Goal: Information Seeking & Learning: Learn about a topic

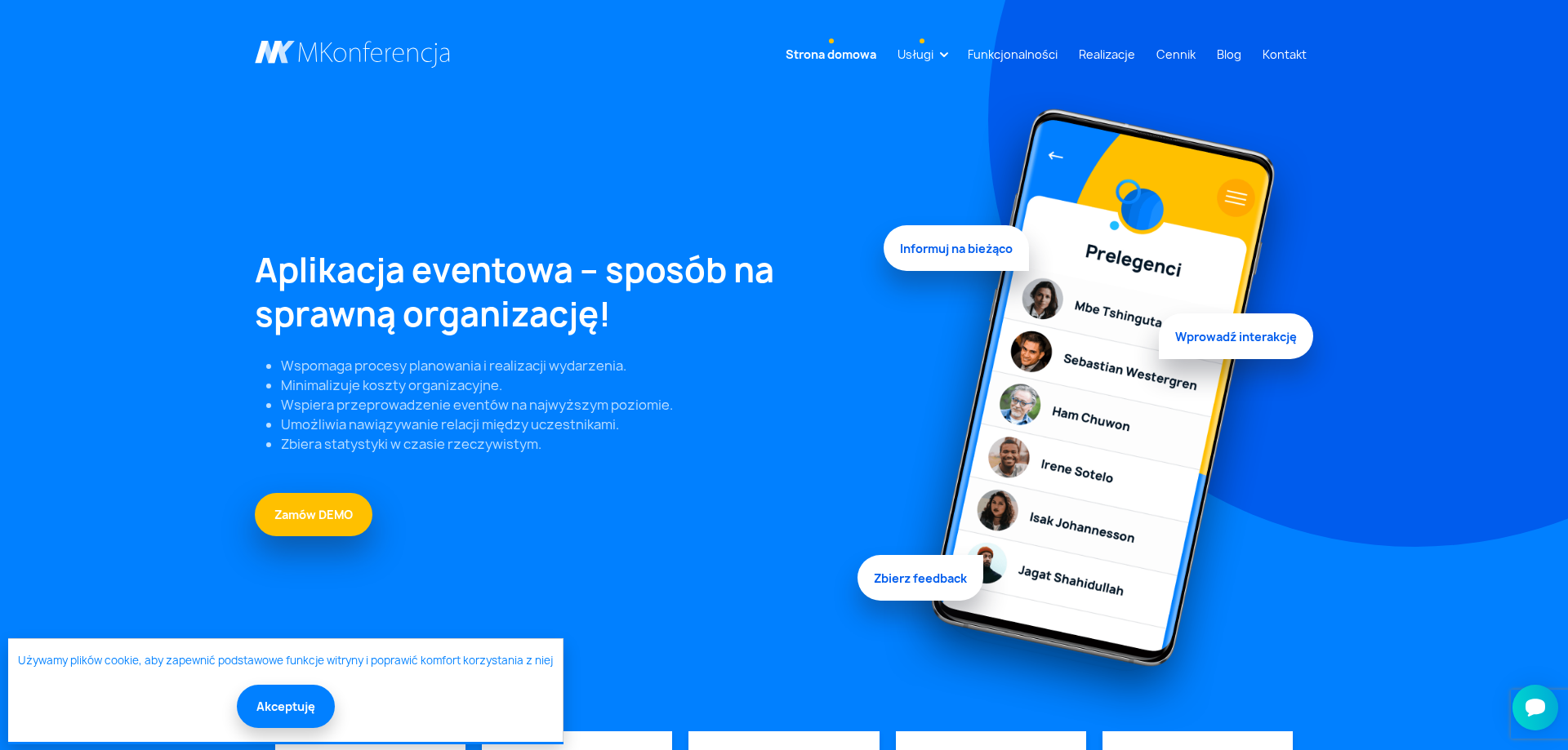
click at [948, 49] on li "Usługi Aplikacja mobilna Strona WWW Rejestracja/Sprzedaż biletów Rozwiązania di…" at bounding box center [923, 54] width 62 height 30
click at [940, 52] on link "Usługi" at bounding box center [916, 54] width 49 height 30
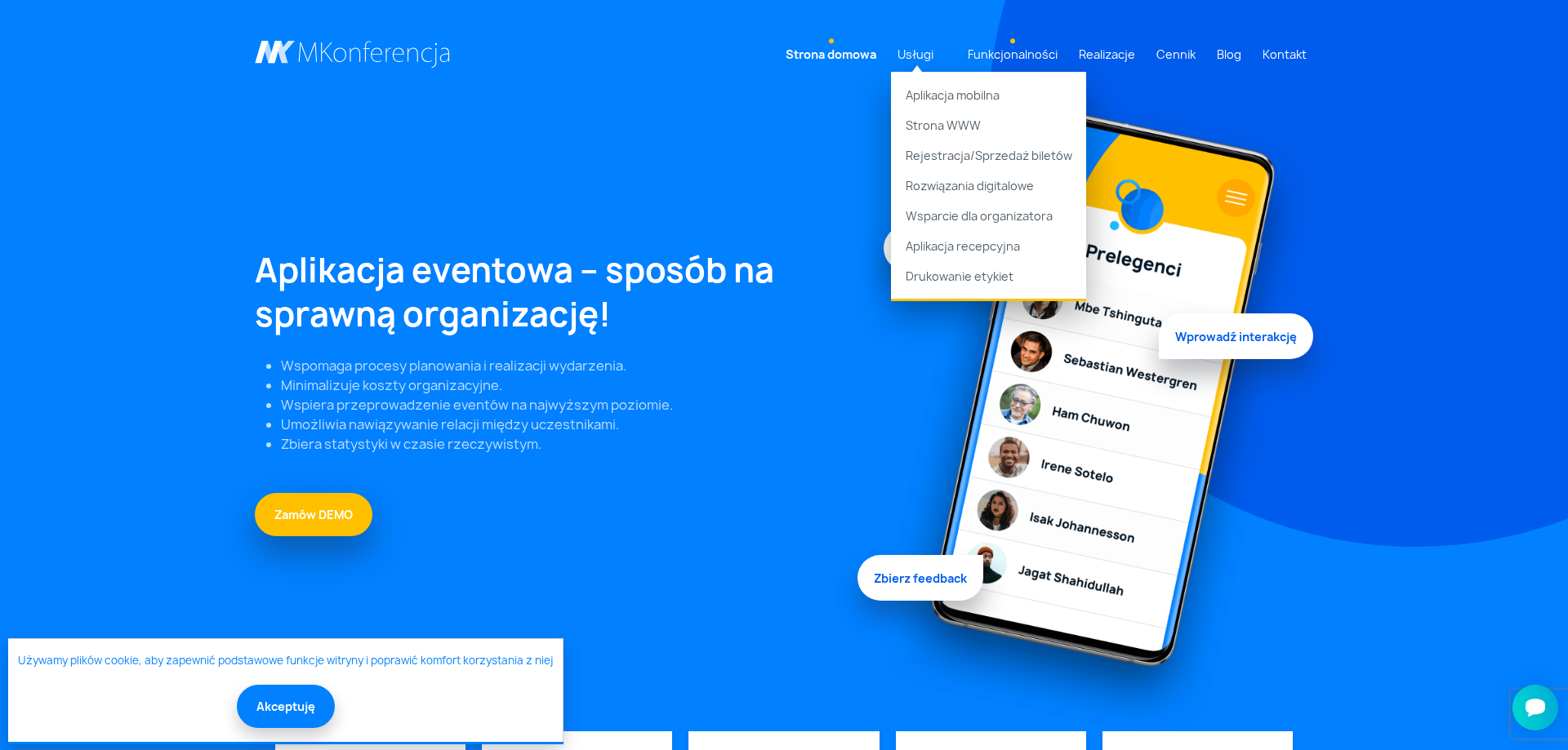
click at [997, 51] on link "Funkcjonalności" at bounding box center [1013, 54] width 103 height 30
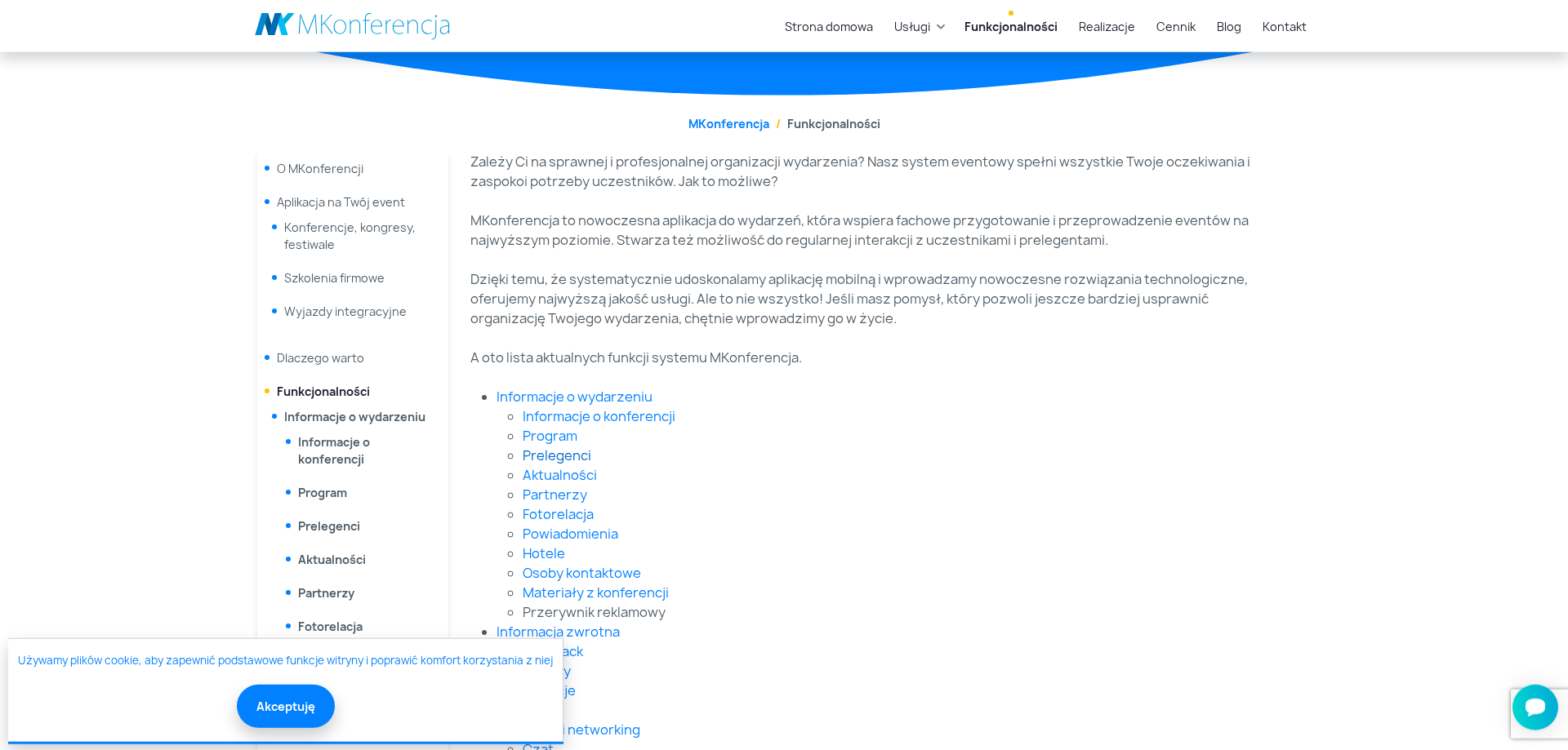
scroll to position [167, 0]
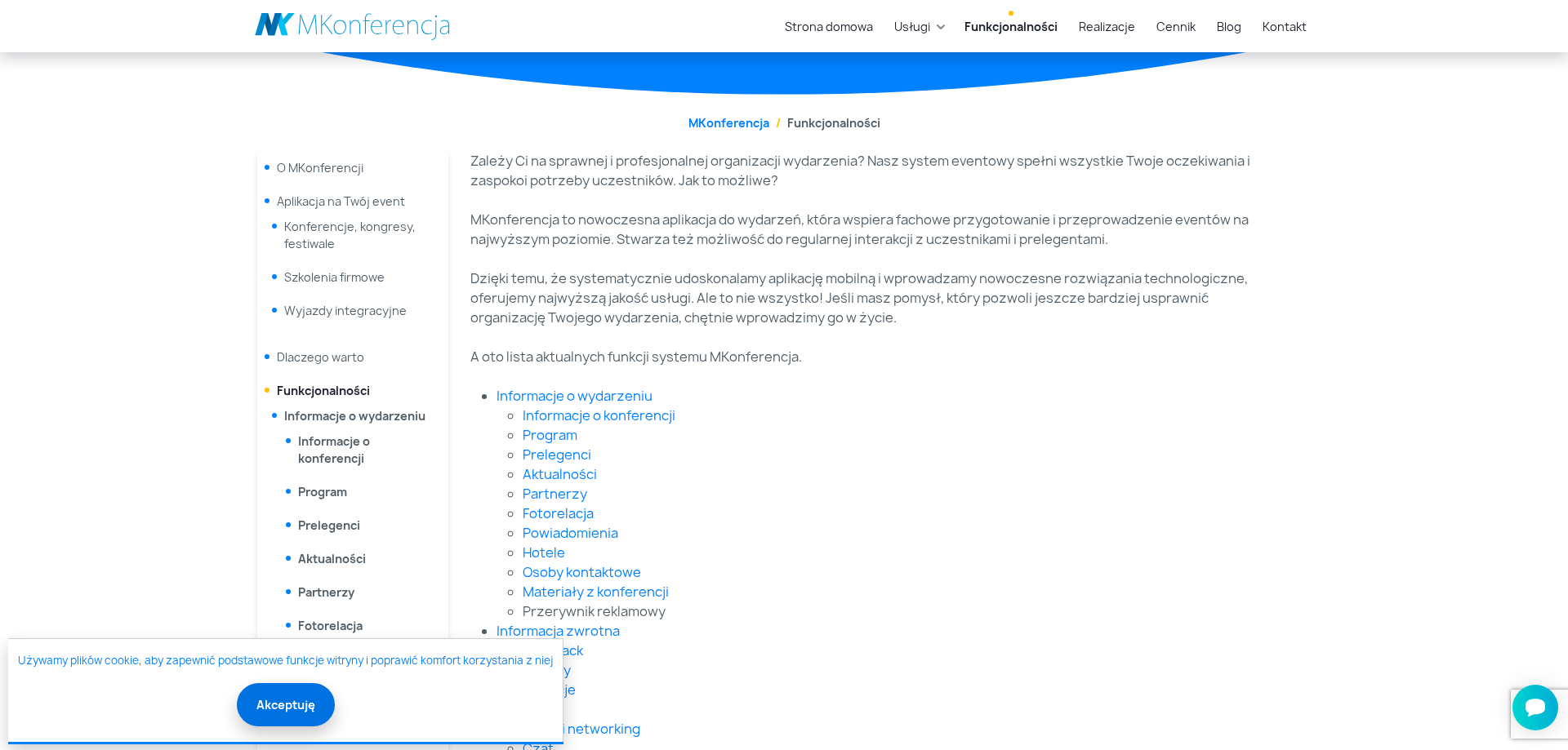
click at [294, 705] on button "Akceptuję" at bounding box center [286, 704] width 98 height 43
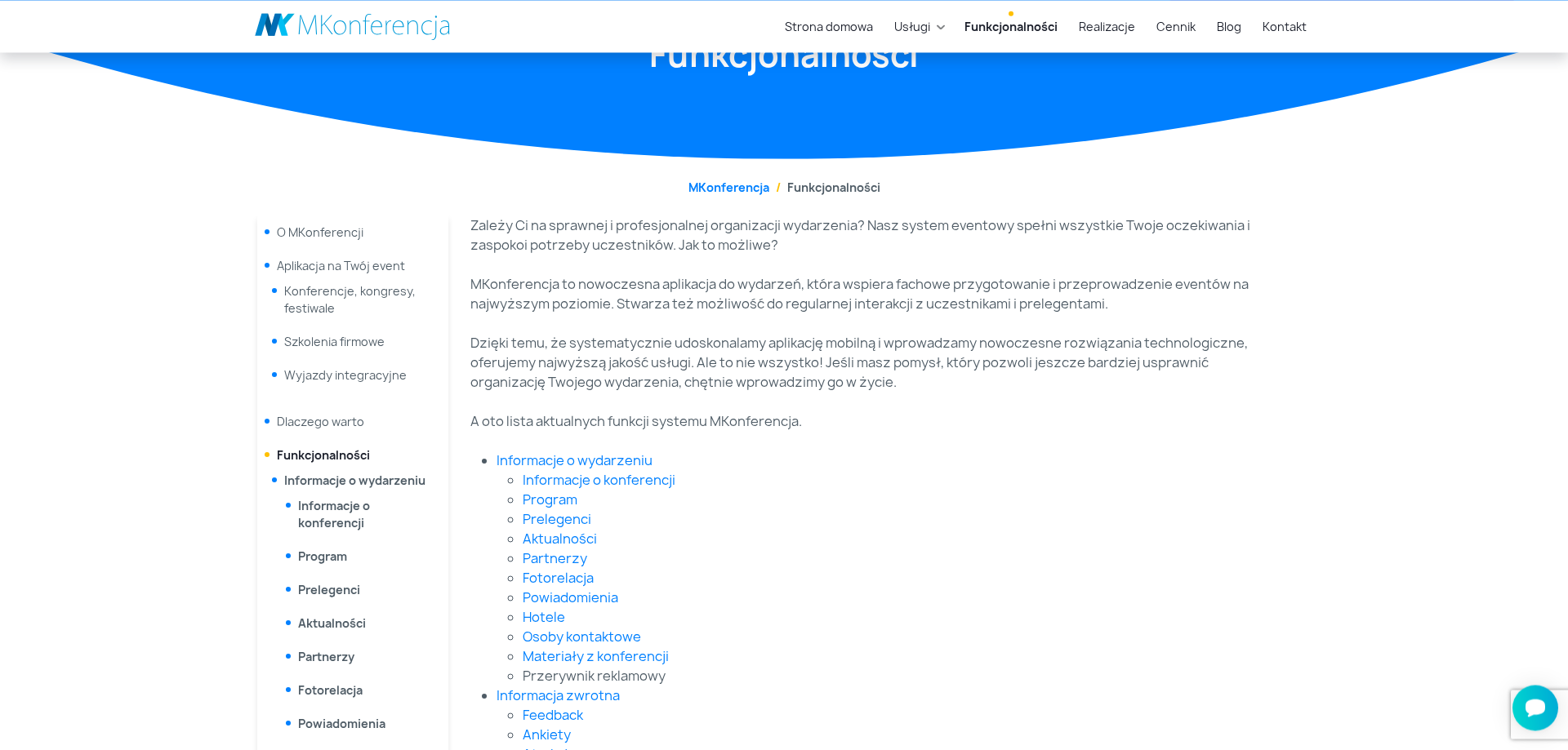
scroll to position [83, 0]
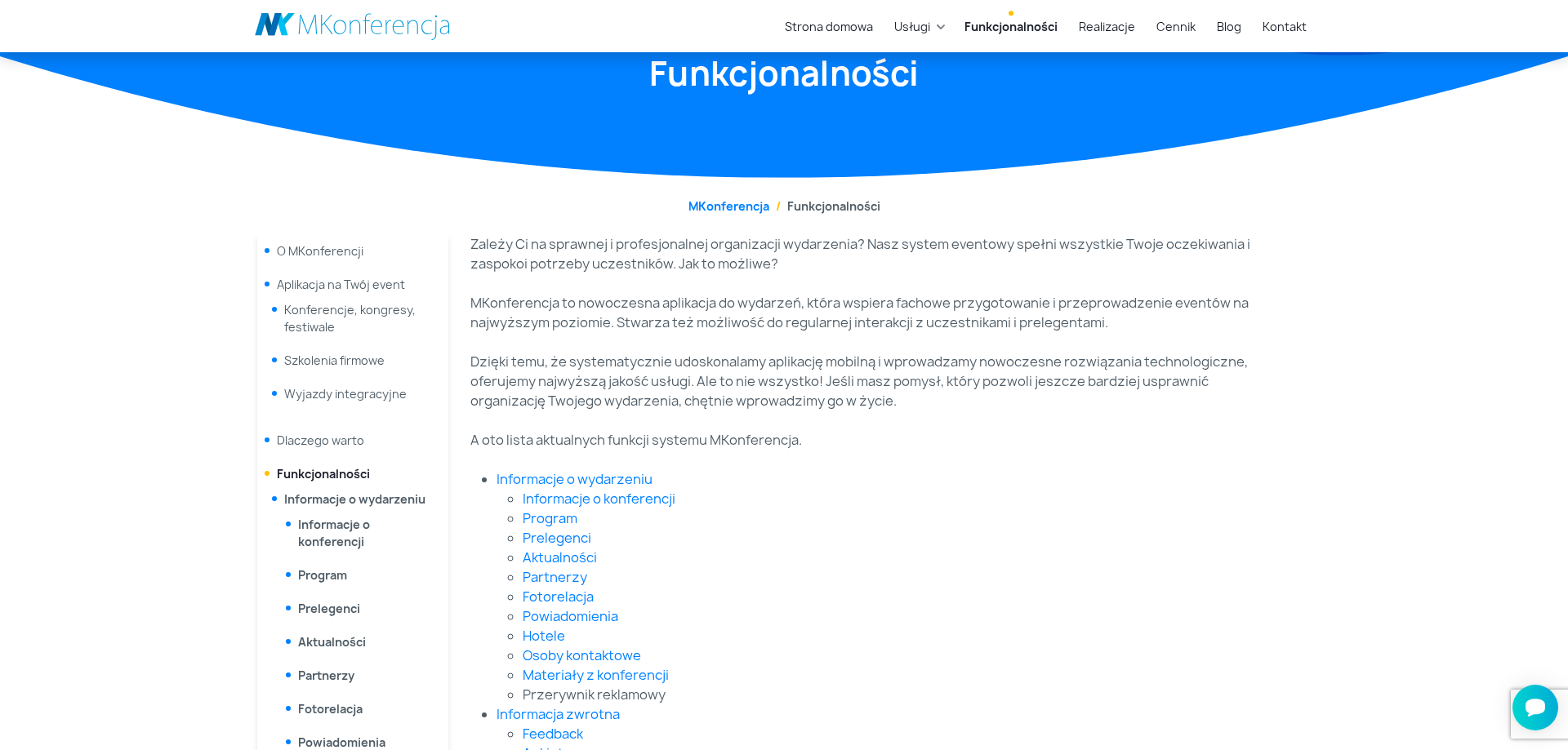
click at [351, 241] on li "O MKonferencji" at bounding box center [353, 251] width 191 height 34
click at [351, 248] on link "O MKonferencji" at bounding box center [320, 251] width 87 height 15
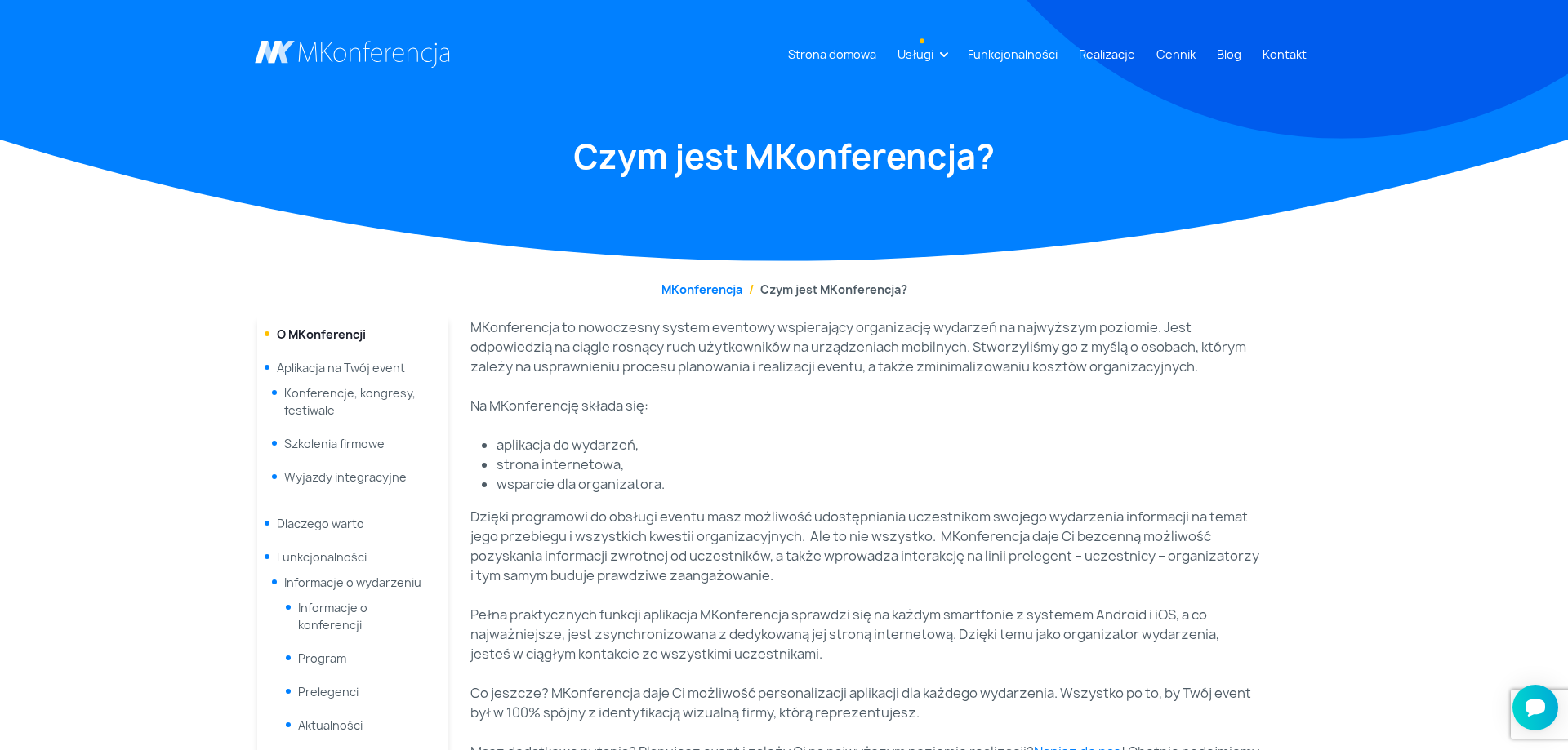
click at [940, 54] on link "Usługi" at bounding box center [916, 54] width 49 height 30
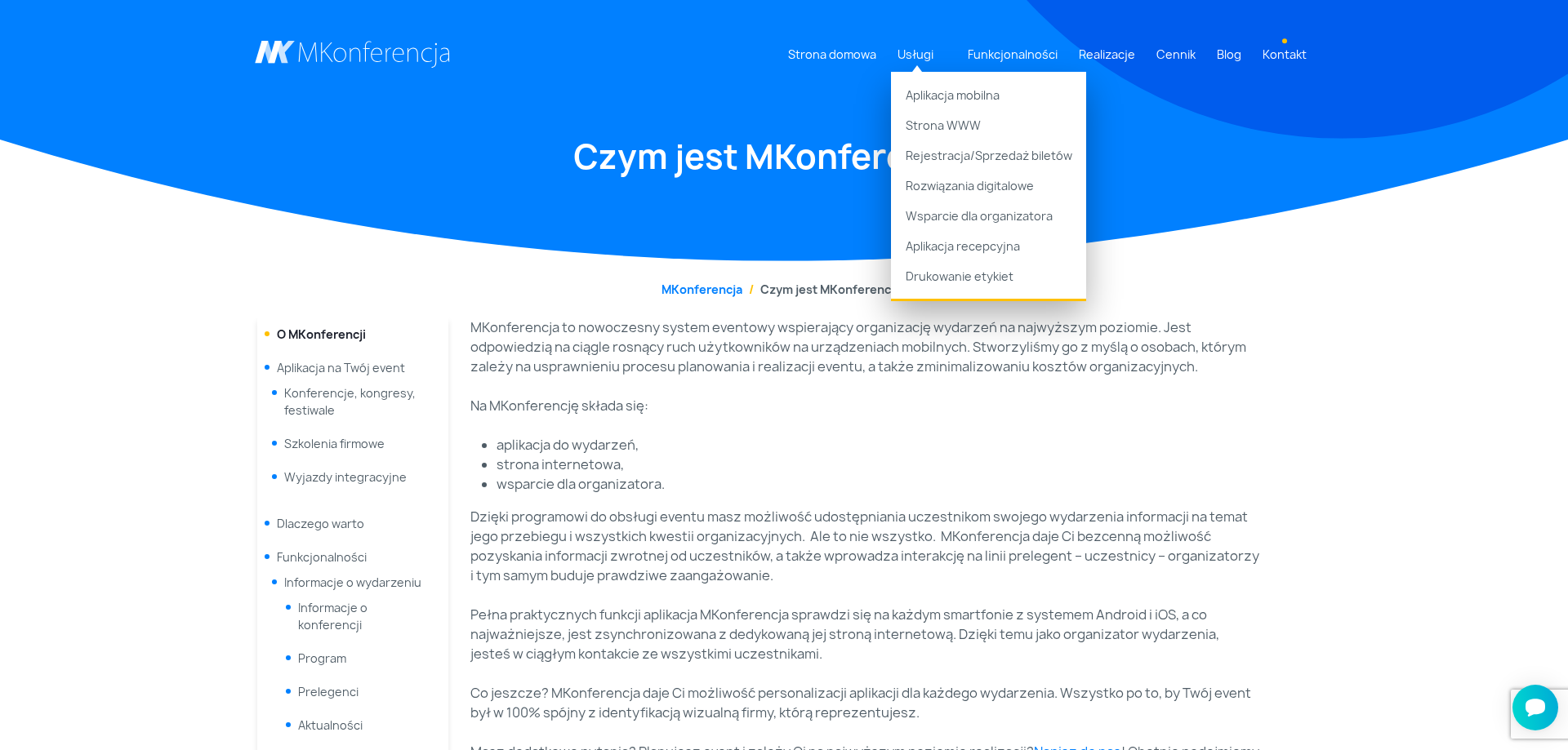
click at [1290, 59] on link "Kontakt" at bounding box center [1284, 54] width 57 height 30
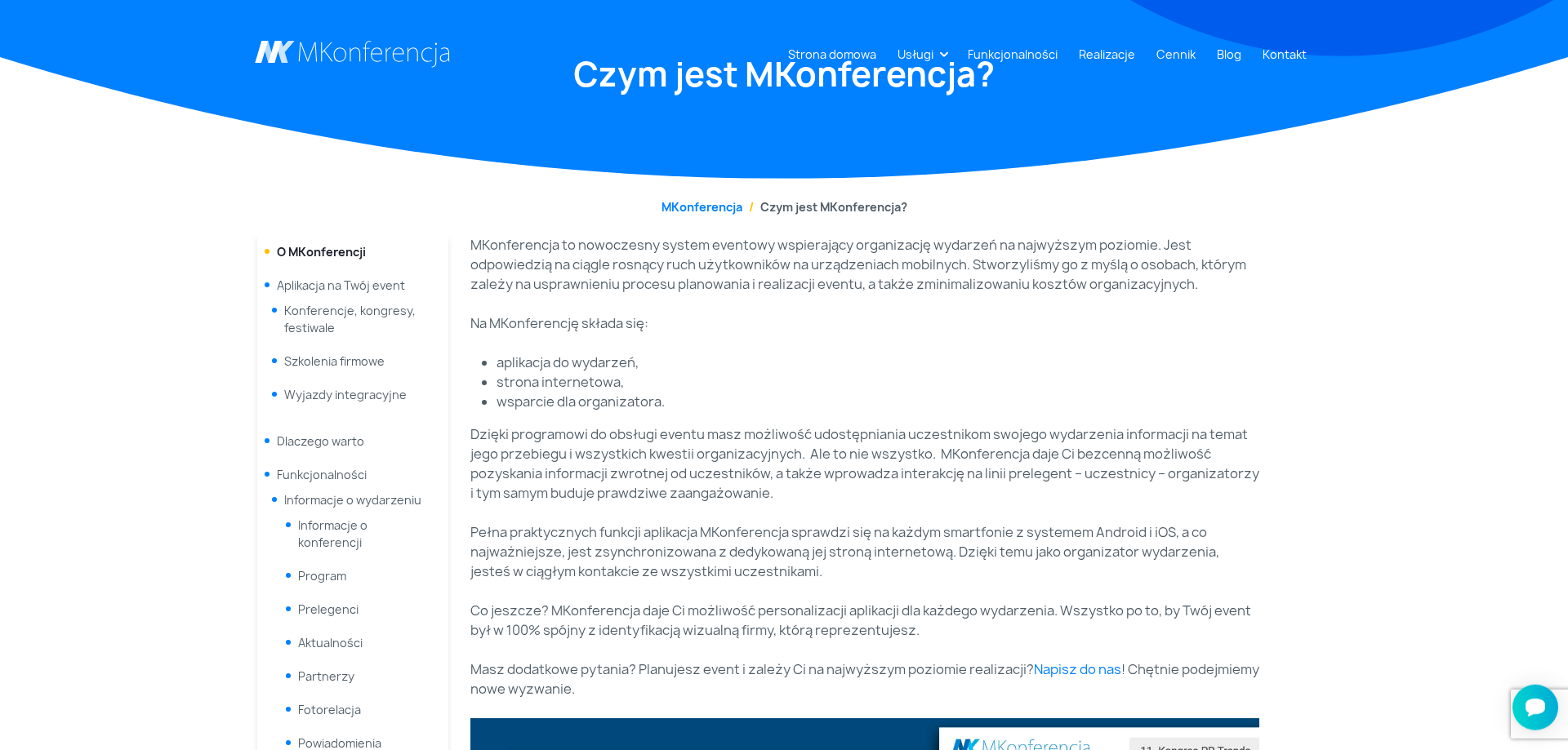
scroll to position [83, 0]
click at [392, 284] on span "Aplikacja na Twój event" at bounding box center [341, 284] width 129 height 15
click at [322, 290] on span "Aplikacja na Twój event" at bounding box center [341, 284] width 129 height 15
click at [313, 290] on span "Aplikacja na Twój event" at bounding box center [341, 284] width 129 height 15
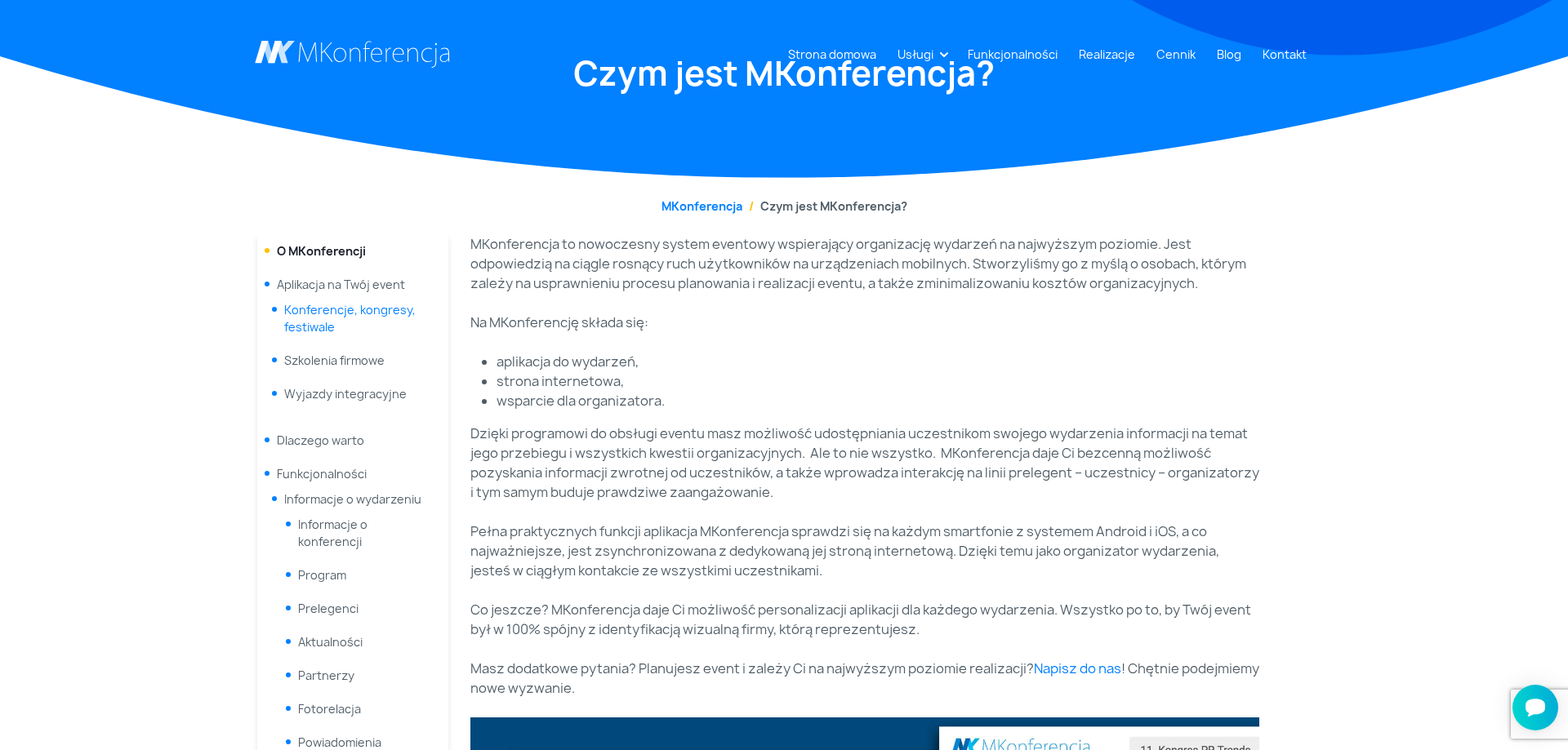
click at [290, 324] on link "Konferencje, kongresy, festiwale" at bounding box center [350, 319] width 131 height 33
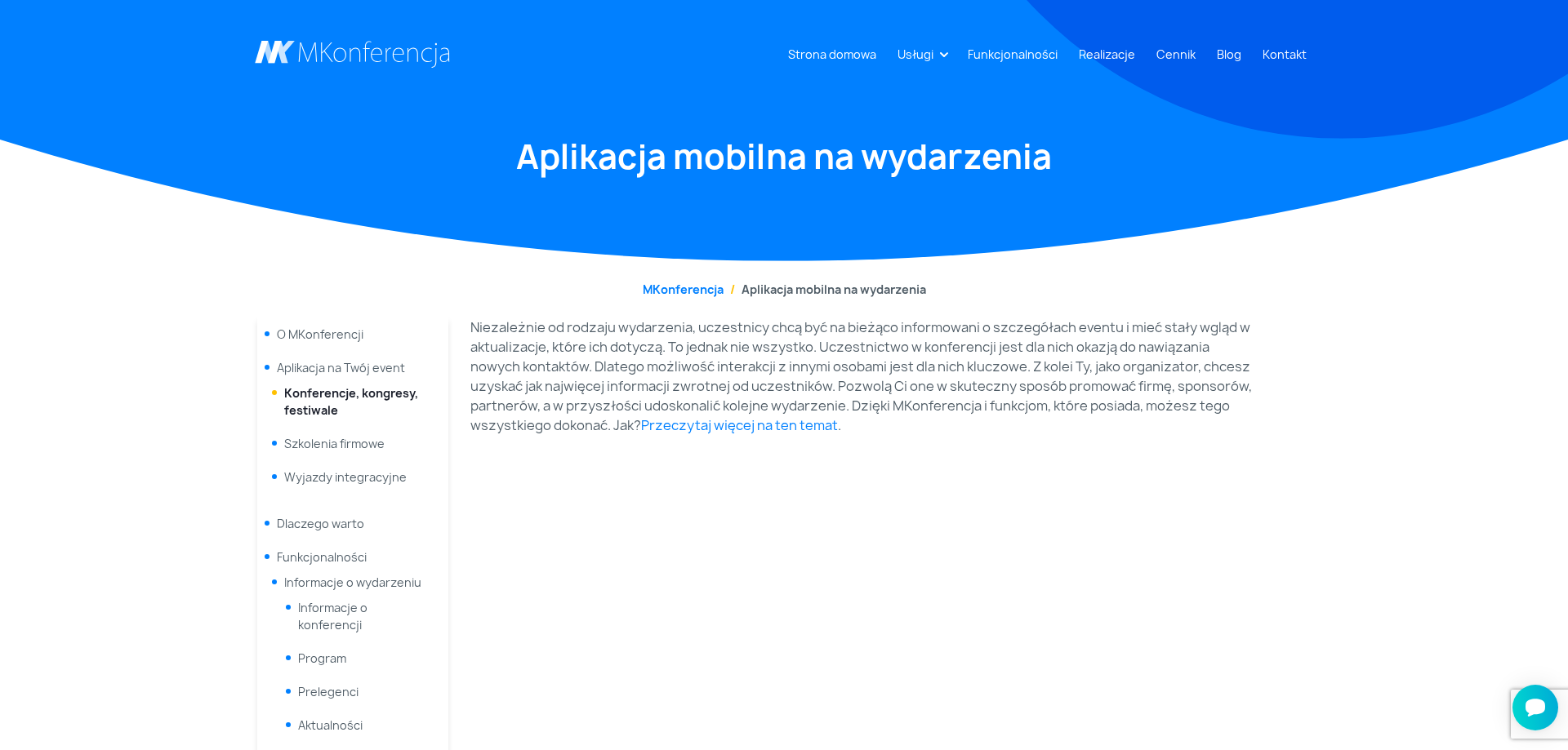
click at [319, 371] on span "Aplikacja na Twój event" at bounding box center [341, 367] width 129 height 15
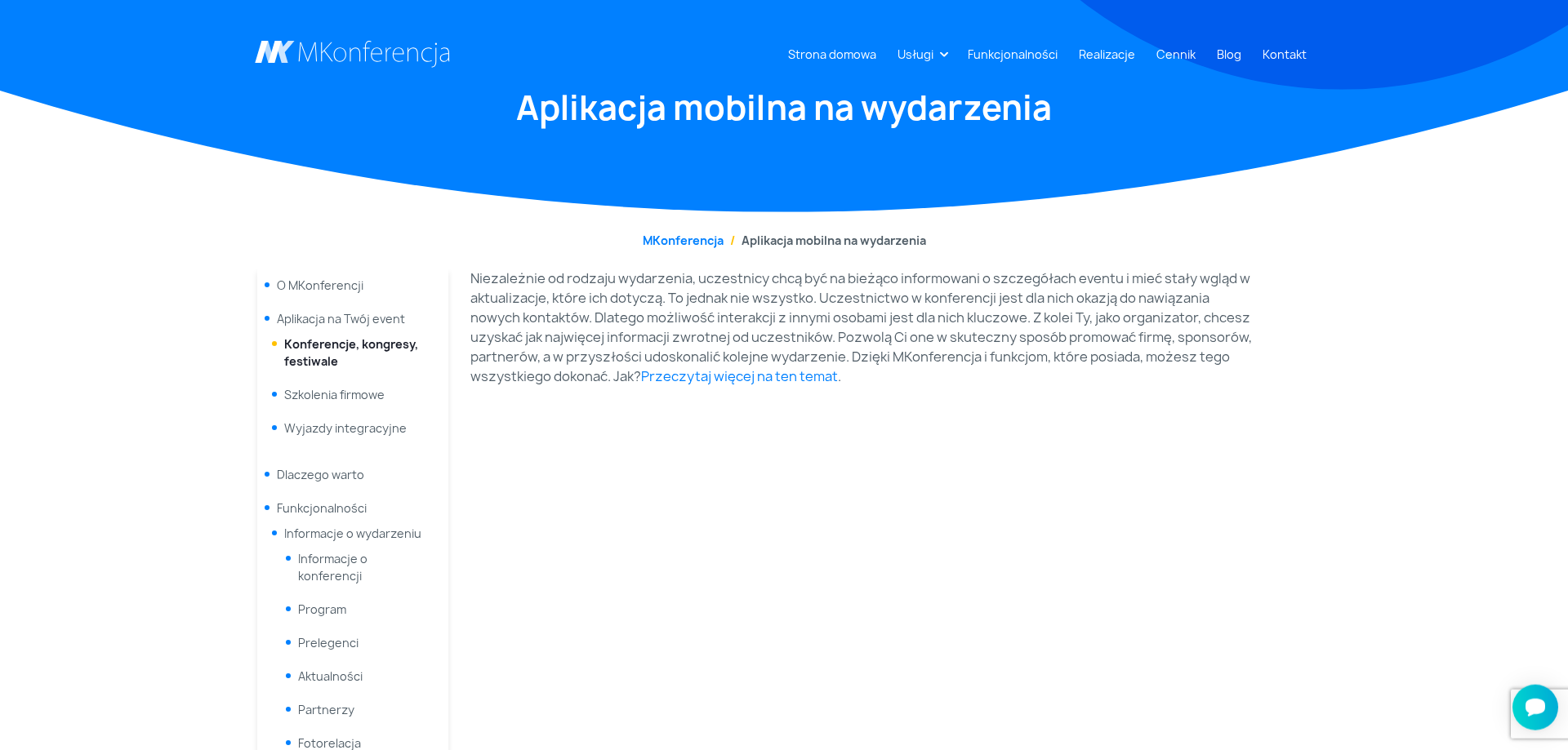
scroll to position [83, 0]
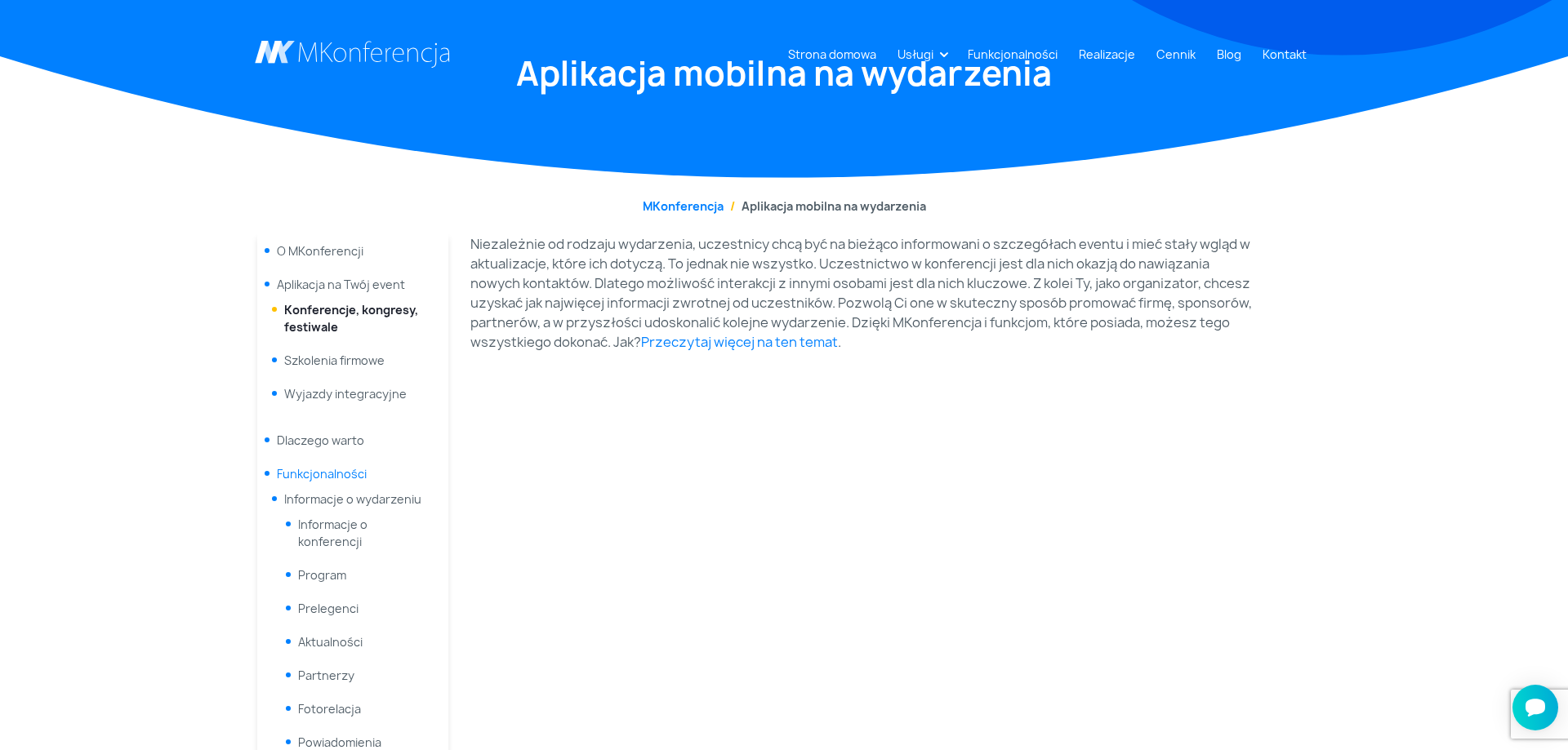
click at [343, 478] on link "Funkcjonalności" at bounding box center [322, 474] width 90 height 15
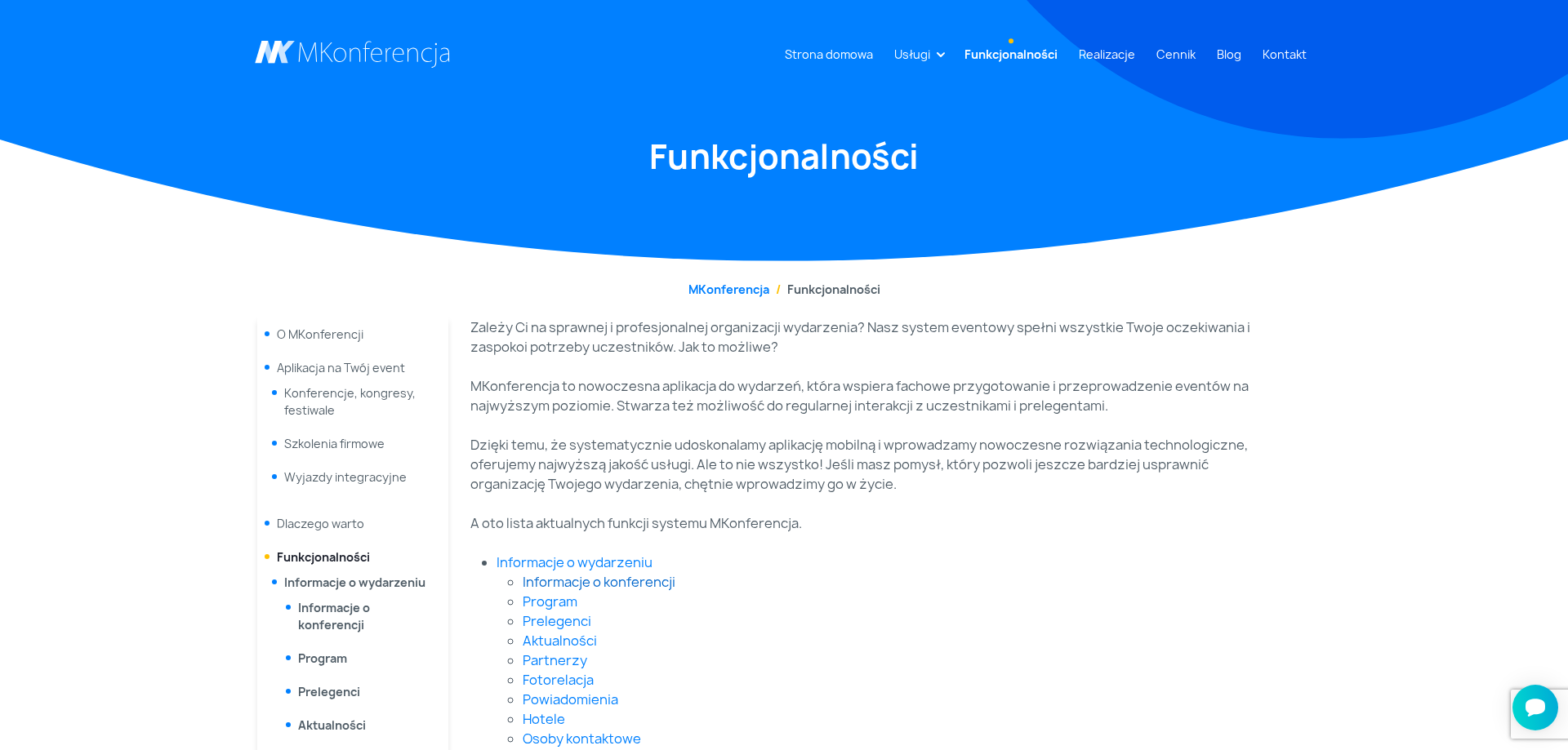
click at [624, 578] on link "Informacje o konferencji" at bounding box center [599, 582] width 153 height 18
